Goal: Information Seeking & Learning: Learn about a topic

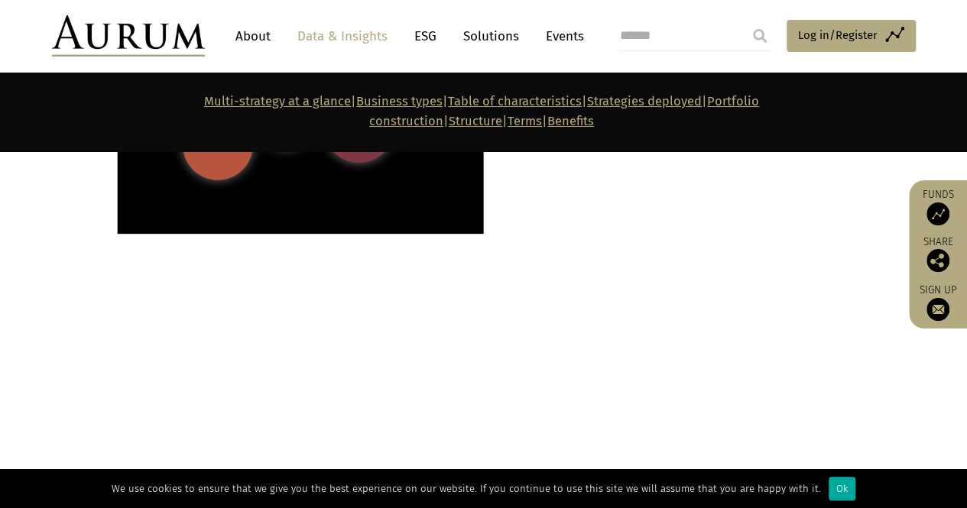
scroll to position [1948, 0]
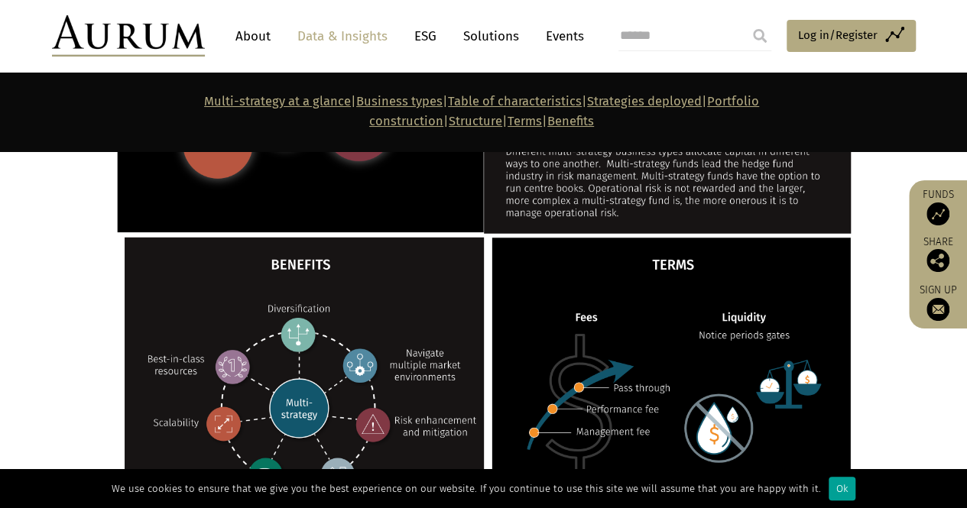
click at [837, 497] on div "Ok" at bounding box center [842, 489] width 27 height 24
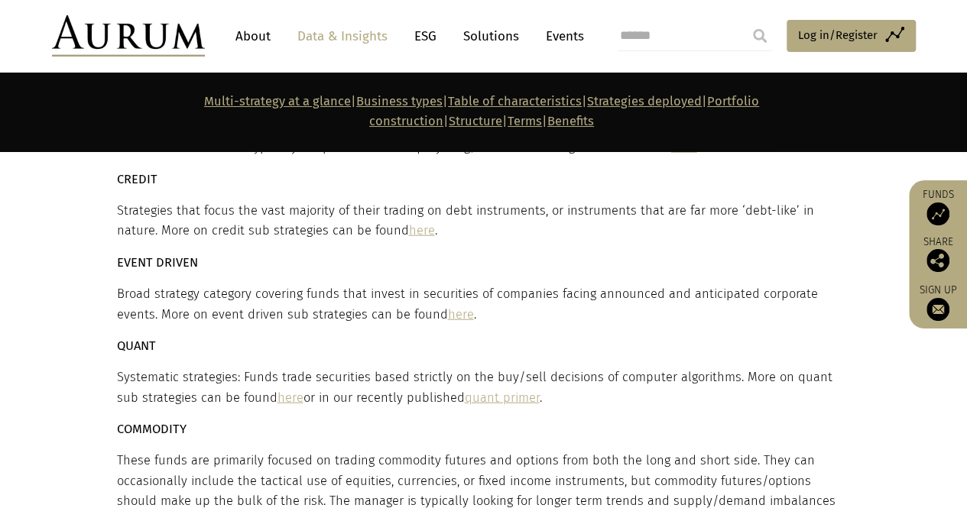
scroll to position [4532, 0]
click at [448, 307] on link "here" at bounding box center [461, 314] width 26 height 15
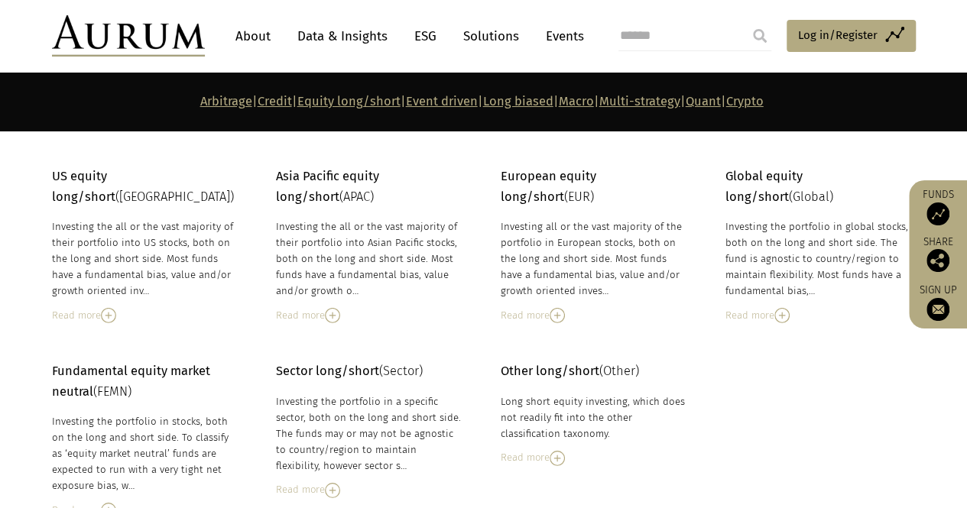
scroll to position [2383, 0]
click at [81, 307] on div "Read more" at bounding box center [145, 315] width 187 height 17
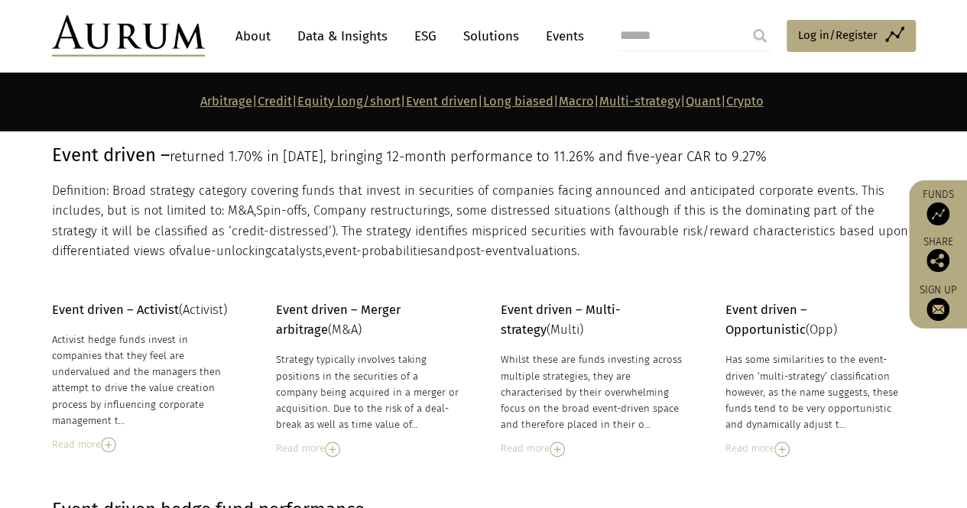
scroll to position [3519, 0]
click at [73, 436] on div "Read more" at bounding box center [145, 444] width 187 height 17
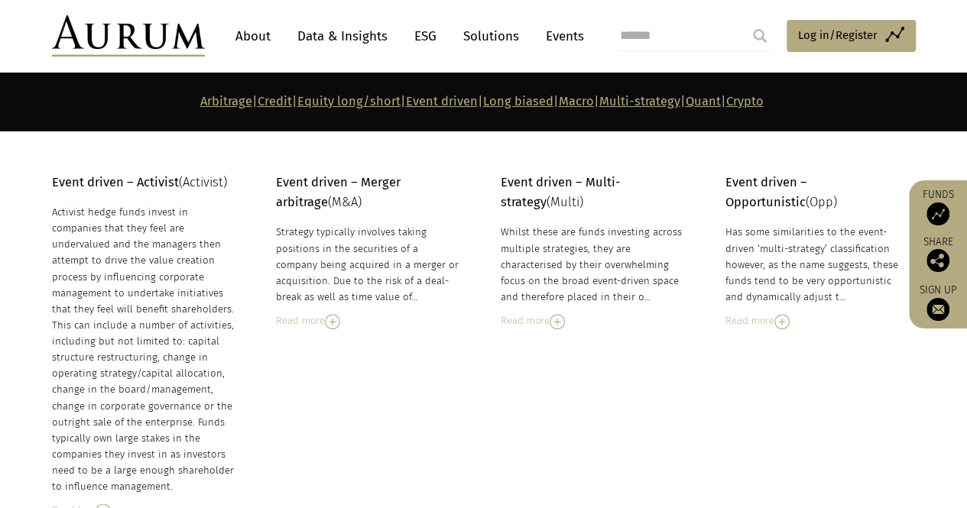
scroll to position [3645, 0]
click at [307, 314] on div "Read more" at bounding box center [369, 322] width 187 height 17
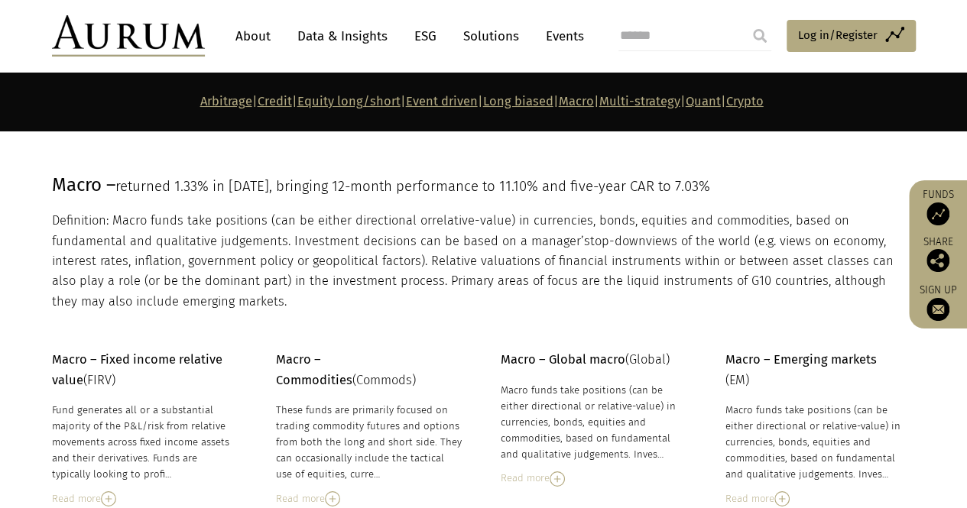
scroll to position [5422, 0]
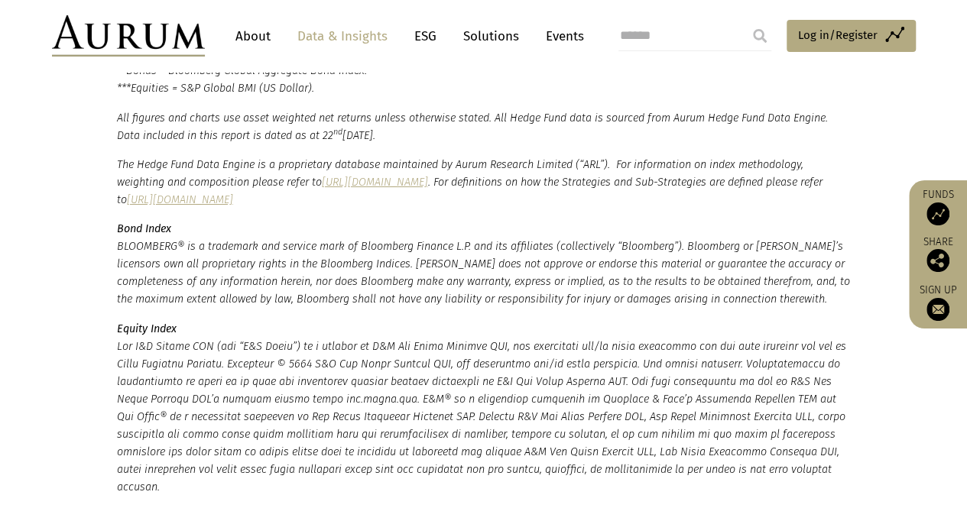
scroll to position [2829, 0]
